Goal: Task Accomplishment & Management: Complete application form

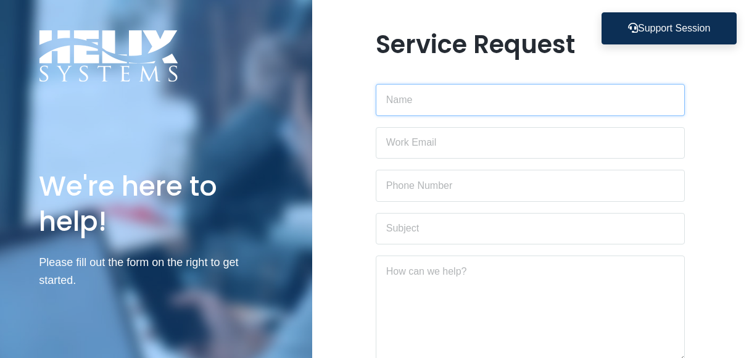
click at [437, 107] on input "text" at bounding box center [530, 100] width 309 height 32
type input "[PERSON_NAME]"
type input "[PERSON_NAME][EMAIL_ADDRESS][PERSON_NAME][DOMAIN_NAME]"
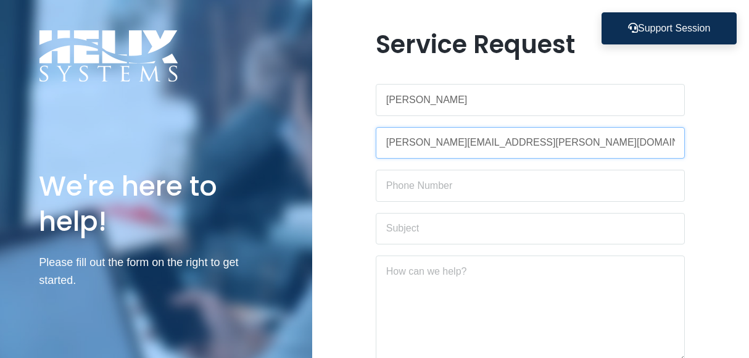
type input "6317964551"
drag, startPoint x: 514, startPoint y: 141, endPoint x: 366, endPoint y: 134, distance: 148.8
click at [366, 134] on div "Service Request [PERSON_NAME] [PERSON_NAME][EMAIL_ADDRESS][PERSON_NAME][DOMAIN_…" at bounding box center [530, 266] width 437 height 473
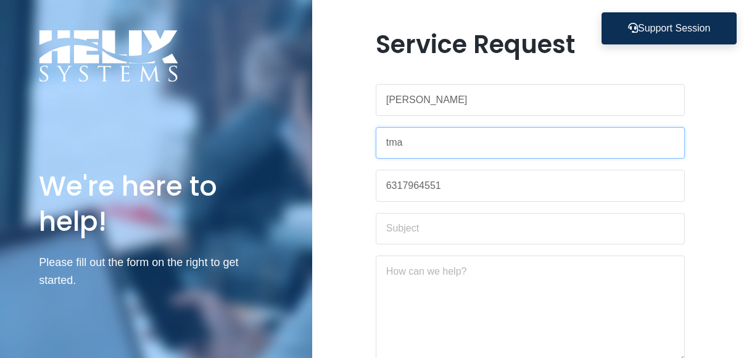
type input "[EMAIL_ADDRESS][DOMAIN_NAME]"
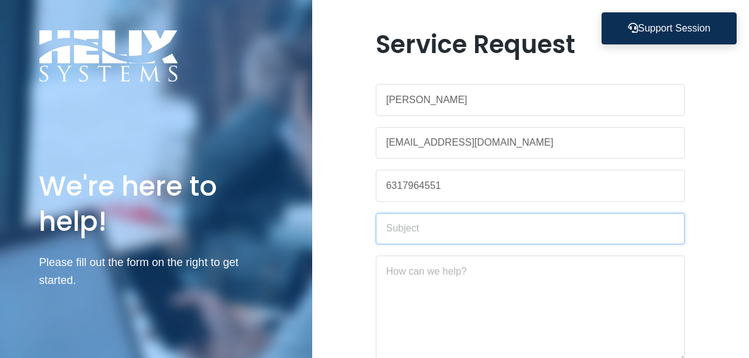
click at [427, 231] on input "text" at bounding box center [530, 229] width 309 height 32
type input "Active employee list"
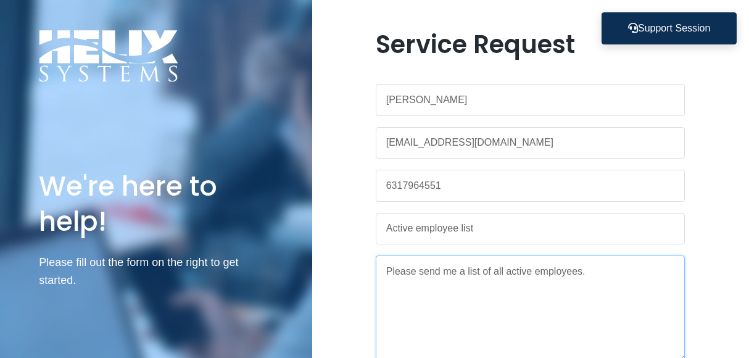
type textarea "Please send me a list of all active employees."
drag, startPoint x: 748, startPoint y: 215, endPoint x: 743, endPoint y: 289, distance: 73.5
click at [743, 289] on div "Service Request [PERSON_NAME] [EMAIL_ADDRESS][DOMAIN_NAME] 6317964551 Active em…" at bounding box center [530, 266] width 437 height 473
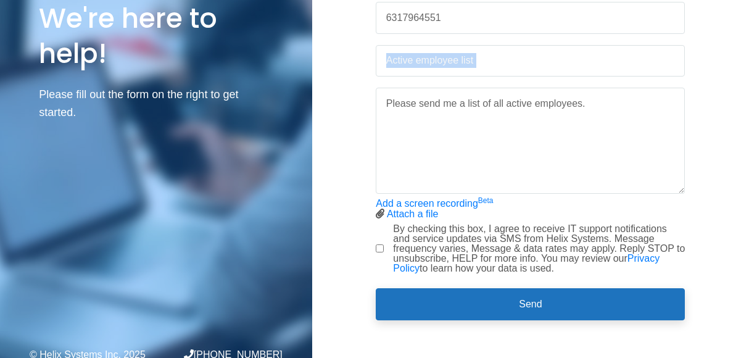
scroll to position [170, 0]
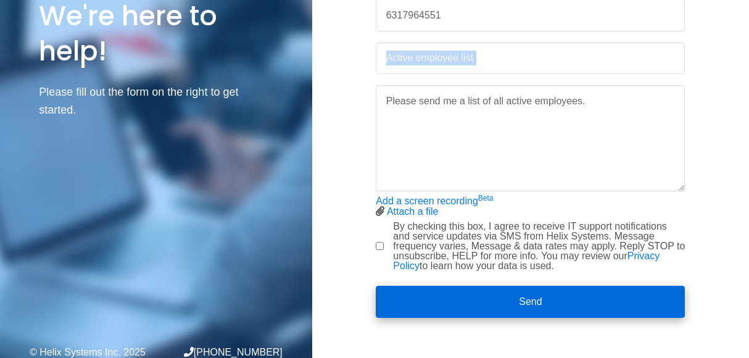
click at [505, 298] on button "Send" at bounding box center [530, 302] width 309 height 32
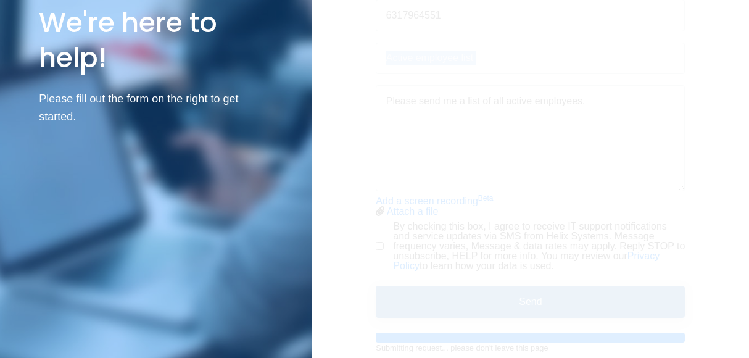
scroll to position [0, 0]
